Goal: Information Seeking & Learning: Learn about a topic

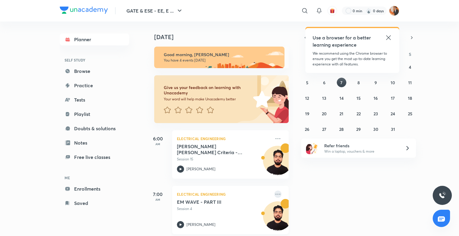
click at [275, 194] on icon at bounding box center [277, 194] width 5 height 1
click at [358, 162] on div "[DATE] Good morning, [PERSON_NAME] You have 4 events [DATE] Give us your feedba…" at bounding box center [302, 129] width 312 height 215
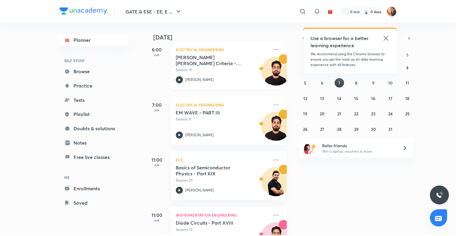
scroll to position [90, 0]
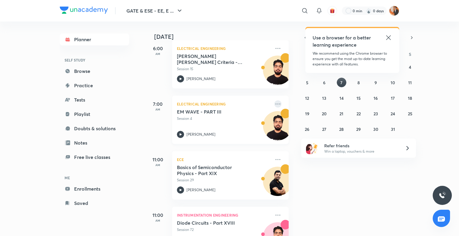
click at [274, 105] on icon at bounding box center [277, 103] width 7 height 7
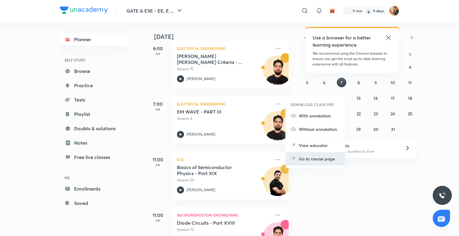
click at [304, 161] on p "Go to course page" at bounding box center [319, 159] width 41 height 6
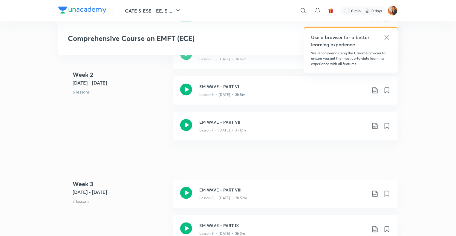
scroll to position [509, 0]
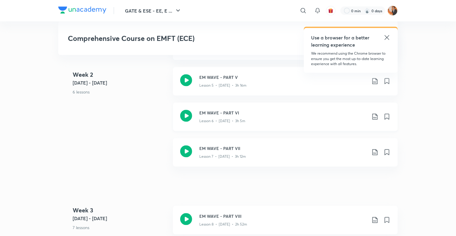
click at [275, 114] on h3 "EM WAVE - PART VI" at bounding box center [282, 113] width 167 height 6
